Goal: Information Seeking & Learning: Learn about a topic

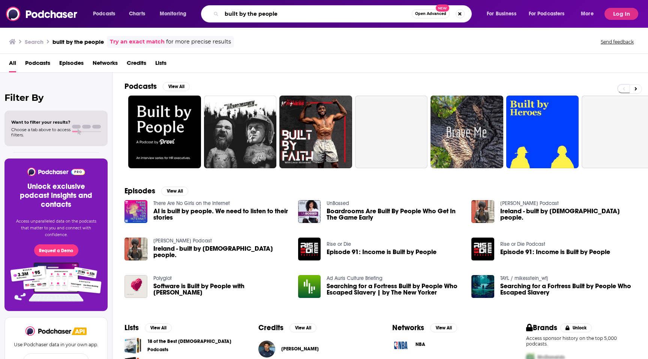
drag, startPoint x: 280, startPoint y: 14, endPoint x: 176, endPoint y: 16, distance: 104.6
click at [177, 16] on div "Podcasts Charts Monitoring built by the people Open Advanced New For Business F…" at bounding box center [344, 13] width 513 height 17
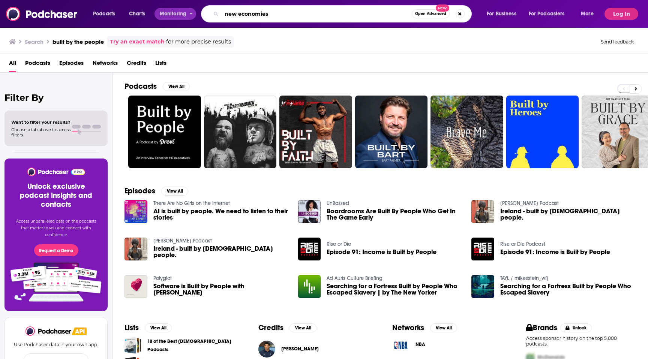
type input "new economies"
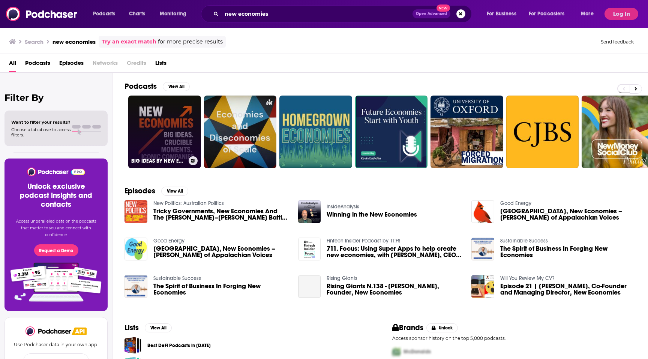
click at [183, 117] on link "BIG IDEAS BY NEW ECONOMIES" at bounding box center [164, 132] width 73 height 73
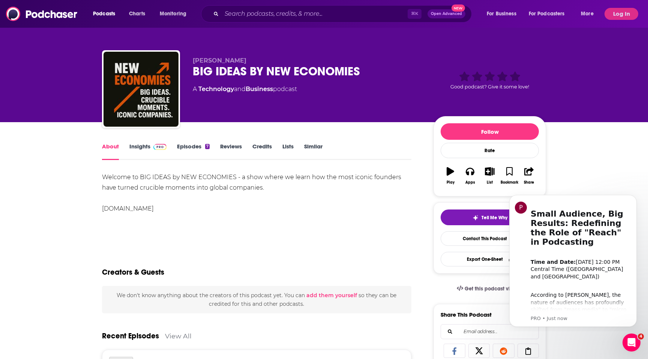
click at [148, 147] on link "Insights" at bounding box center [147, 151] width 37 height 17
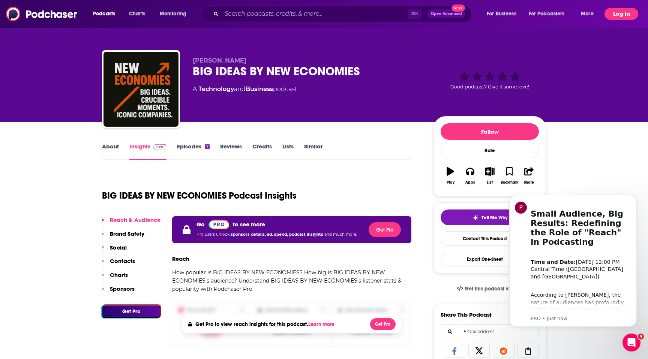
click at [622, 10] on button "Log In" at bounding box center [621, 14] width 34 height 12
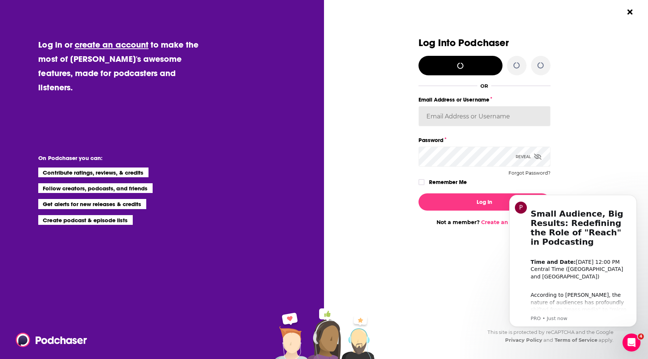
type input "[PERSON_NAME][EMAIL_ADDRESS][PERSON_NAME][DOMAIN_NAME]"
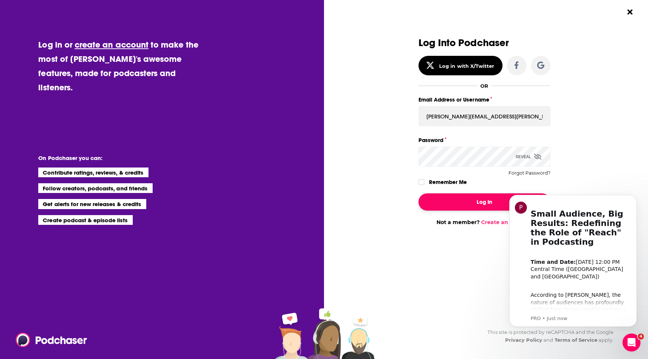
click at [459, 199] on button "Log In" at bounding box center [484, 201] width 132 height 17
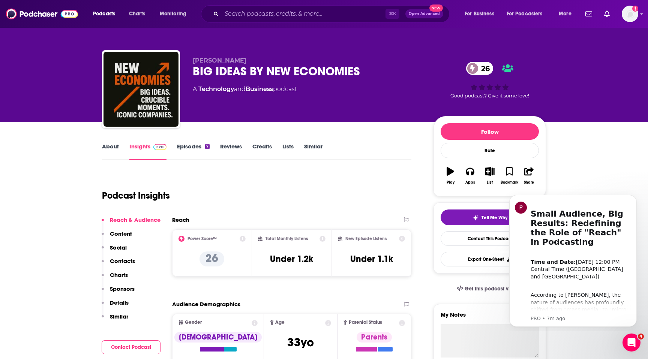
click at [117, 150] on link "About" at bounding box center [110, 151] width 17 height 17
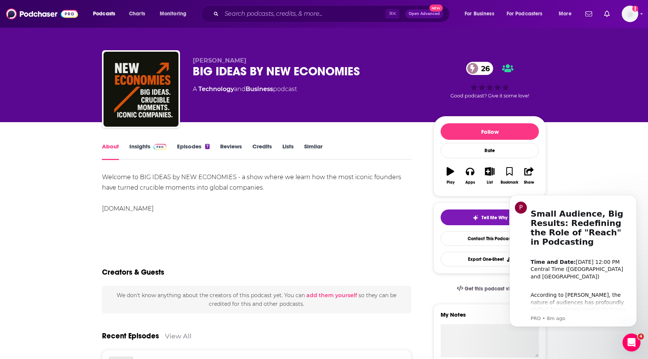
click at [109, 150] on link "About" at bounding box center [110, 151] width 17 height 17
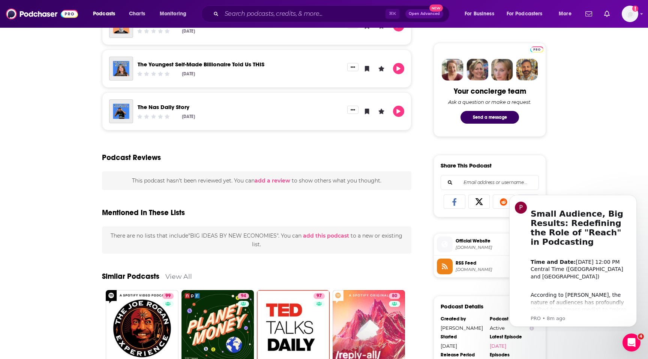
scroll to position [354, 0]
